Goal: Transaction & Acquisition: Book appointment/travel/reservation

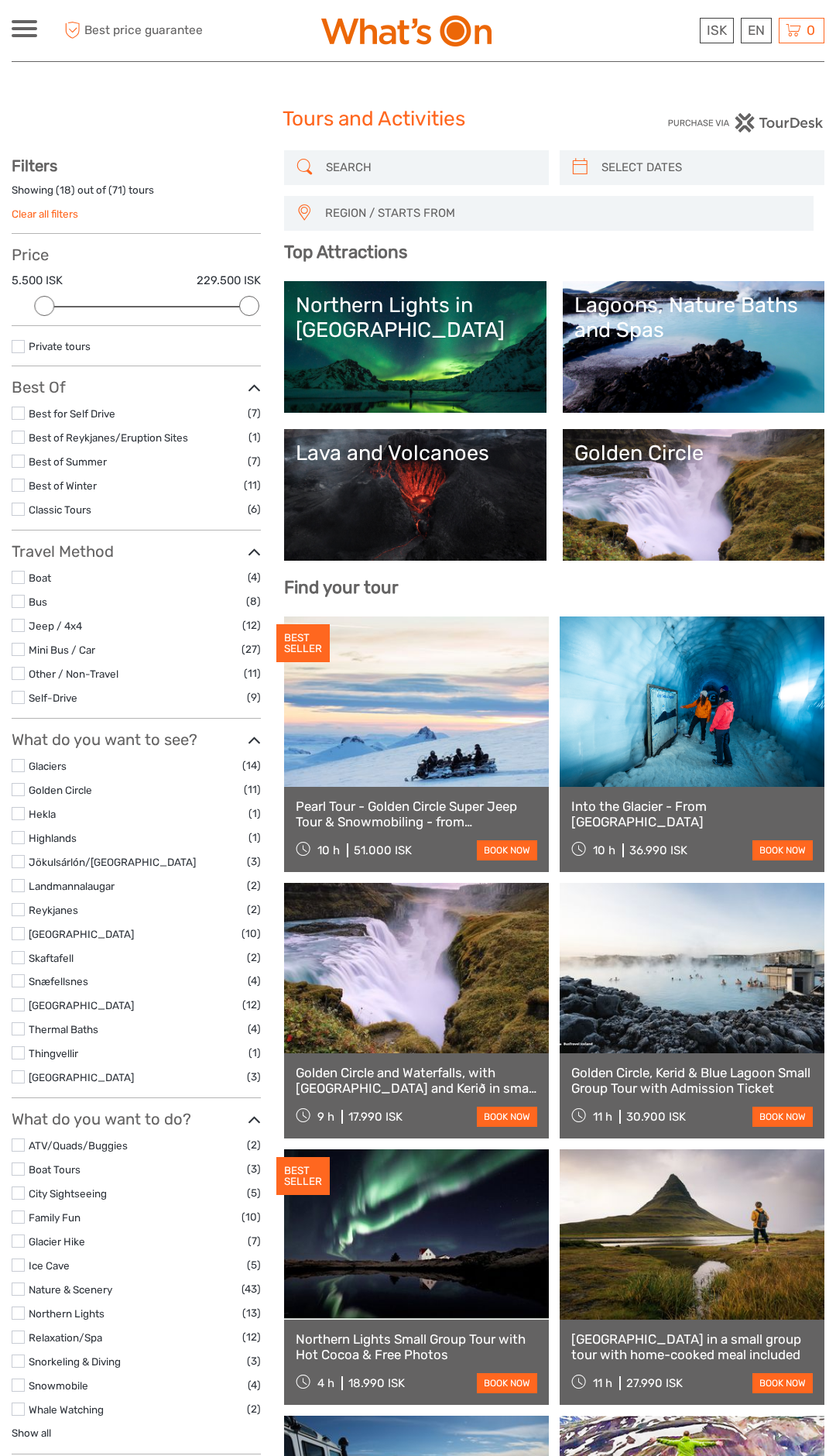
select select
click at [14, 977] on label at bounding box center [17, 980] width 13 height 13
click at [0, 0] on input "checkbox" at bounding box center [0, 0] width 0 height 0
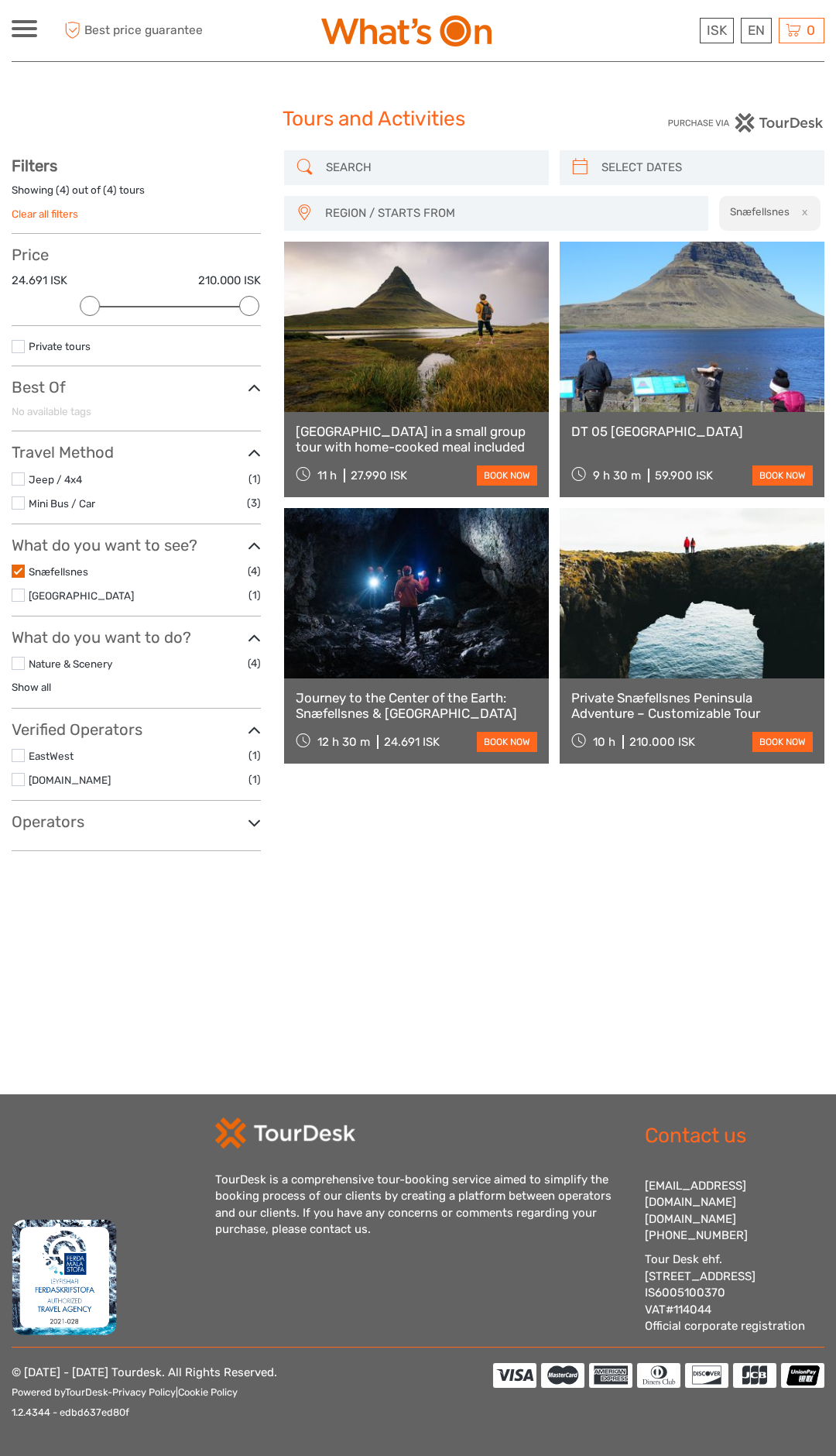
click at [421, 355] on link at bounding box center [416, 326] width 265 height 171
